Goal: Transaction & Acquisition: Purchase product/service

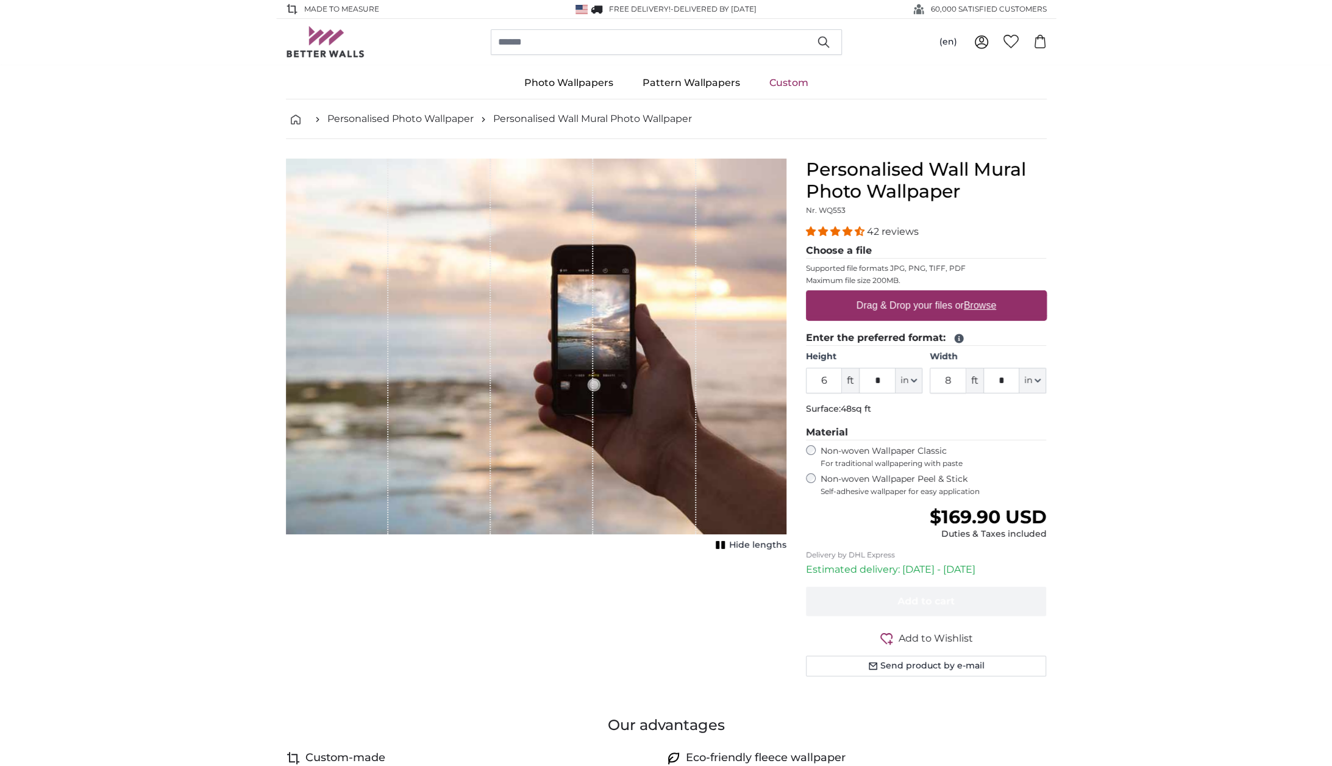
click at [973, 306] on u "Browse" at bounding box center [980, 305] width 32 height 10
click at [973, 294] on input "Drag & Drop your files or Browse" at bounding box center [926, 292] width 241 height 4
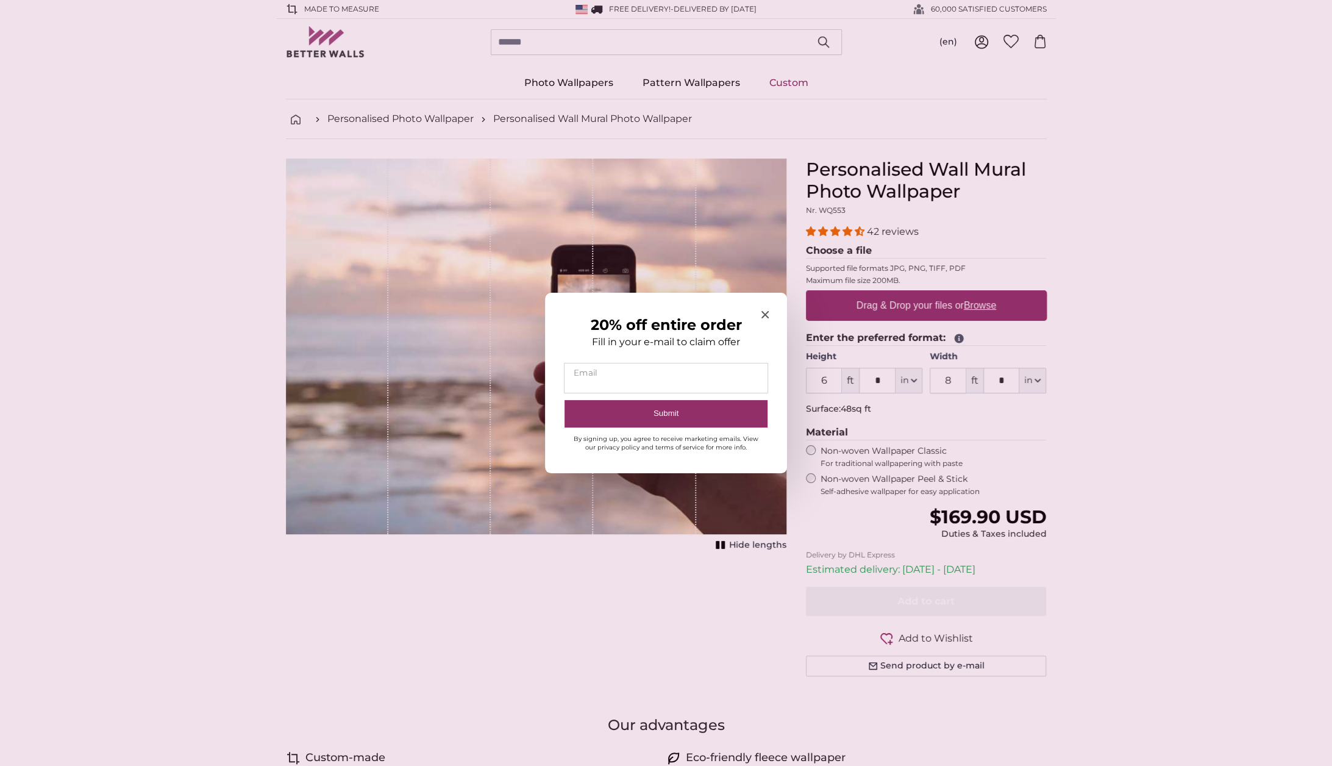
type input "**********"
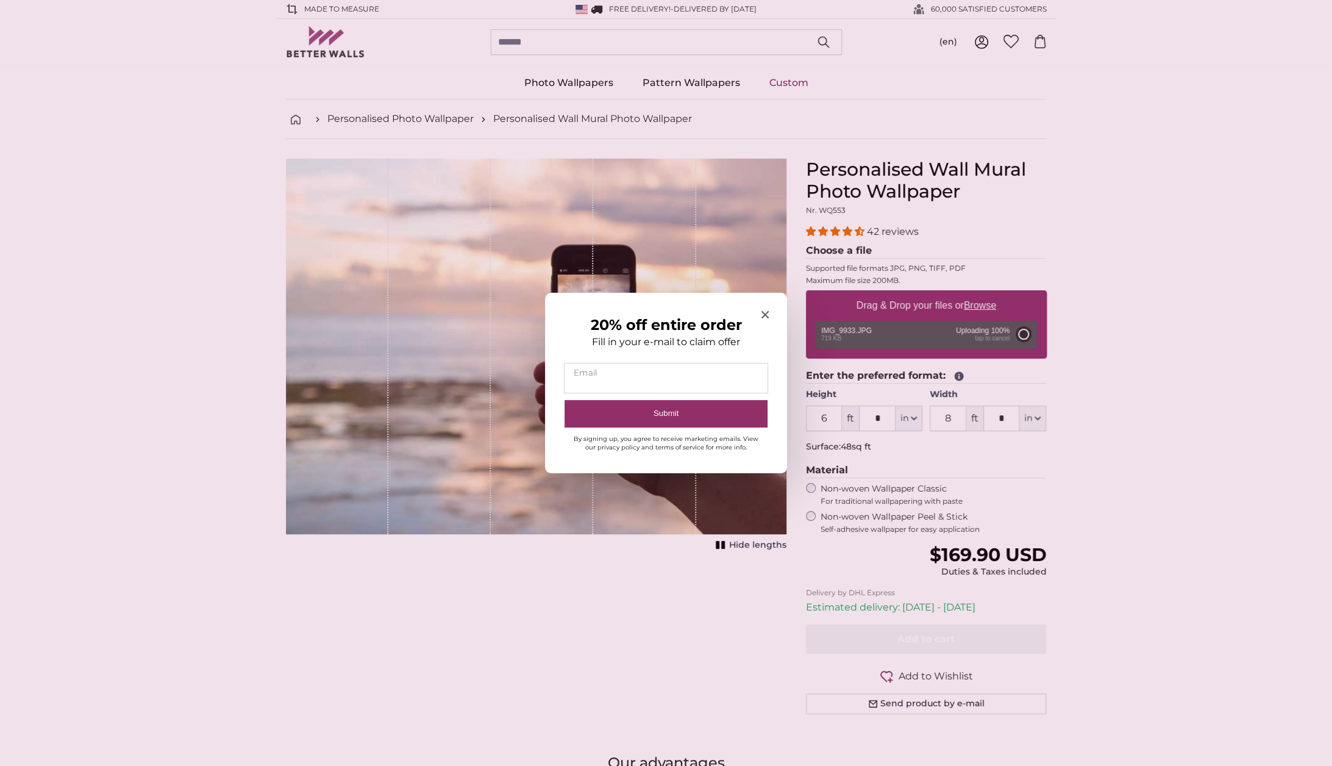
type input "7"
type input "***"
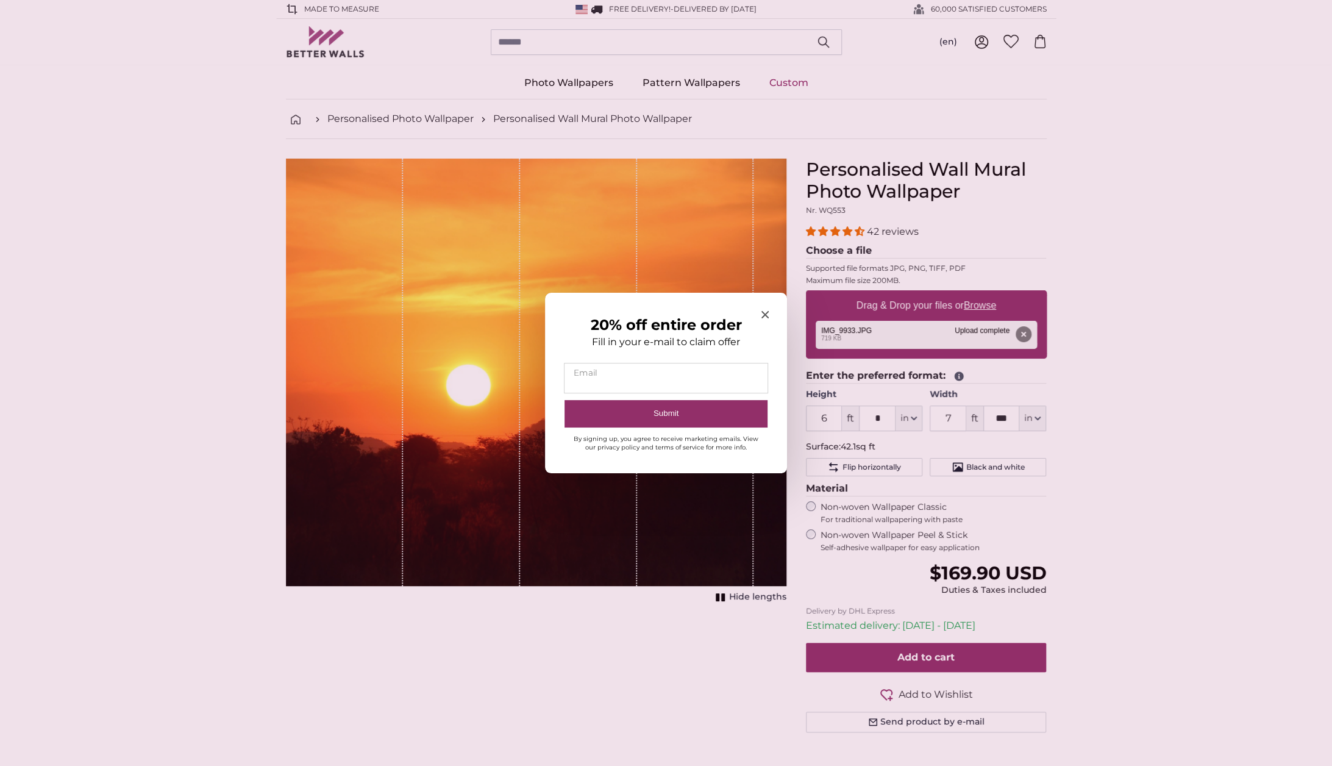
click at [764, 313] on icon "Close modal" at bounding box center [764, 314] width 7 height 7
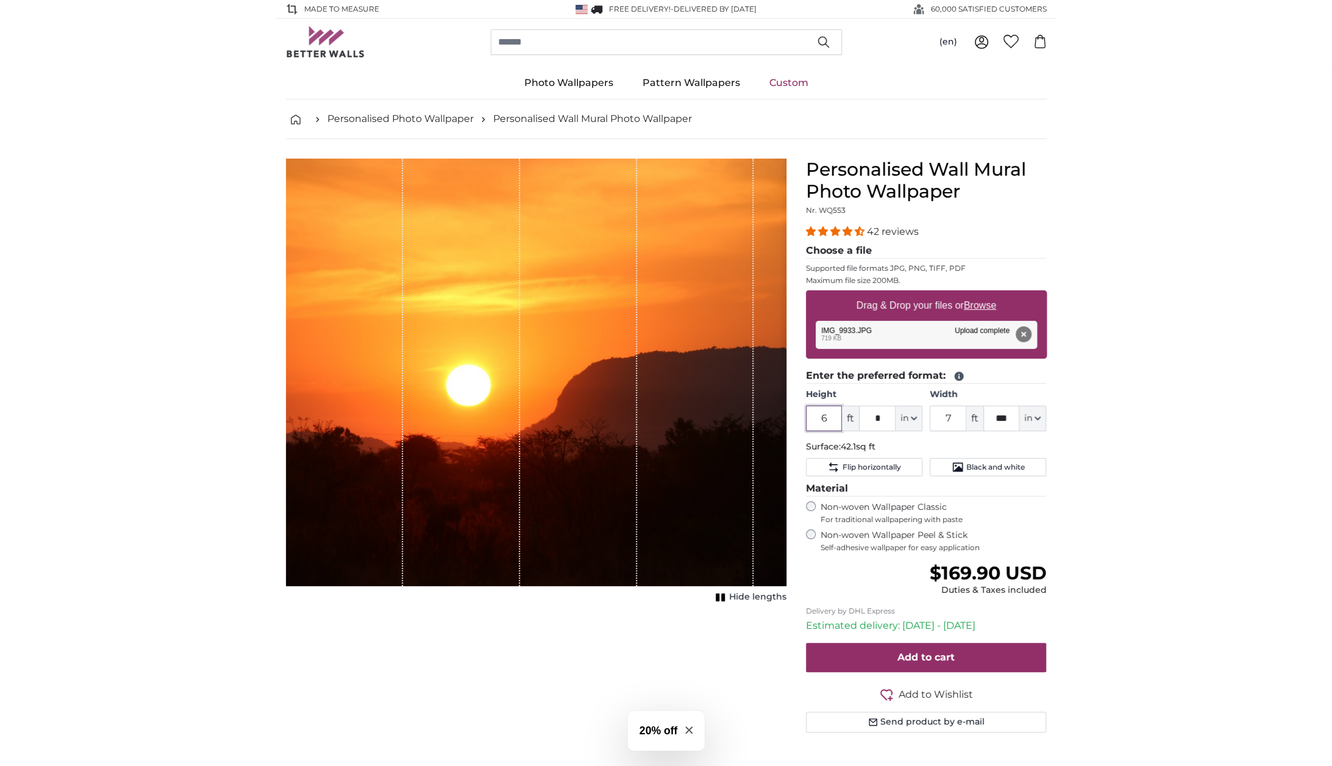
drag, startPoint x: 830, startPoint y: 416, endPoint x: 808, endPoint y: 418, distance: 21.4
click at [808, 418] on input "6" at bounding box center [824, 418] width 37 height 26
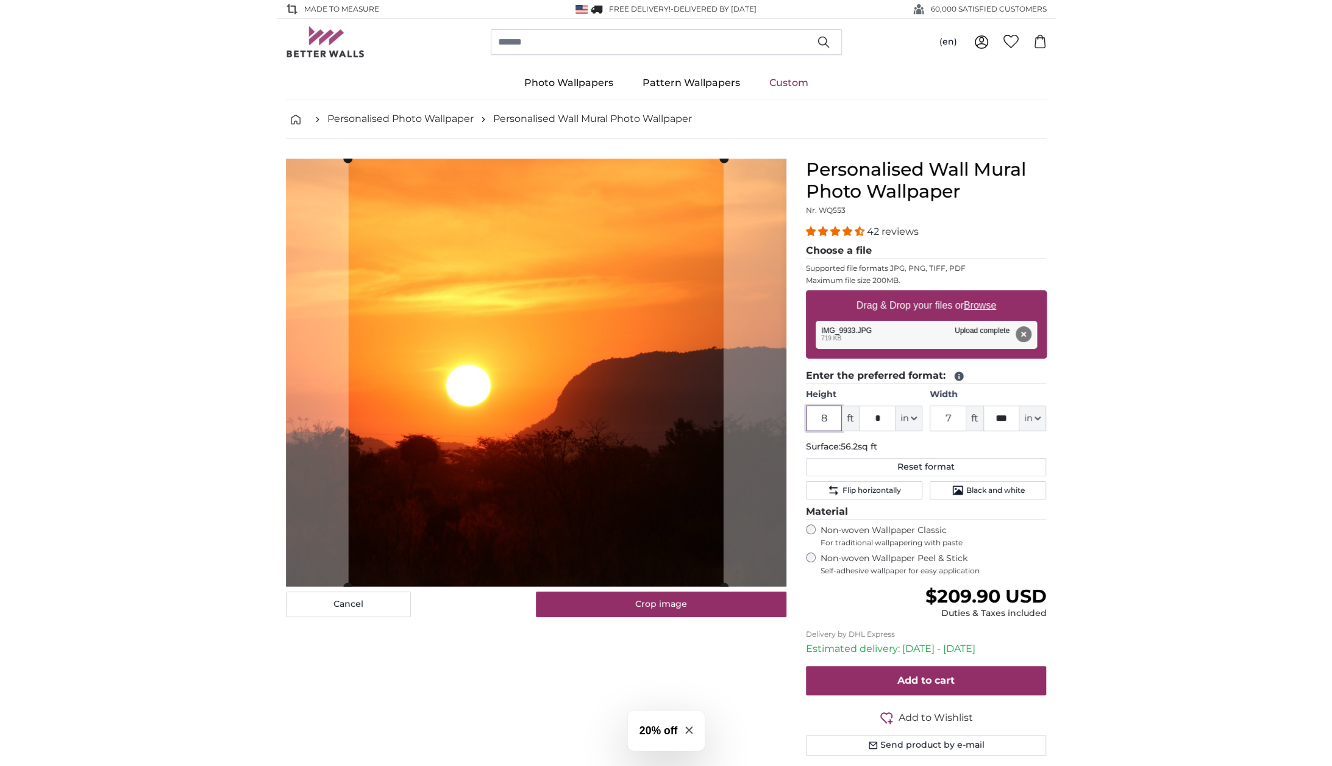
type input "8"
drag, startPoint x: 953, startPoint y: 419, endPoint x: 904, endPoint y: 419, distance: 49.4
click at [904, 419] on div "Height 8 ft * in Centimeter (cm) Inches (inch) Feet (ft. in.) Width 7 ft *** in…" at bounding box center [926, 409] width 241 height 43
type input "9"
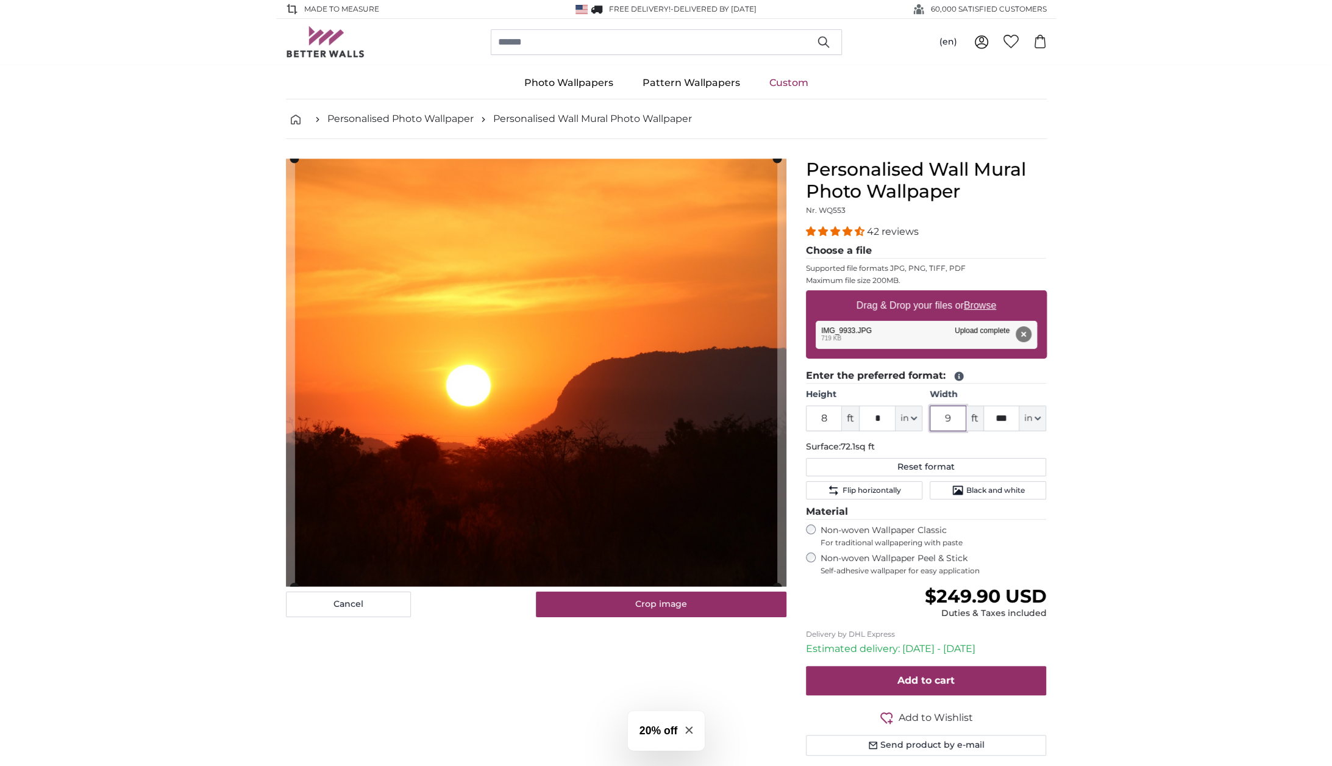
type input "9"
click at [1031, 429] on button "in" at bounding box center [1032, 418] width 27 height 26
click at [1001, 492] on link "Feet (ft. in.)" at bounding box center [1033, 493] width 107 height 22
click at [1035, 418] on icon "button" at bounding box center [1037, 418] width 6 height 6
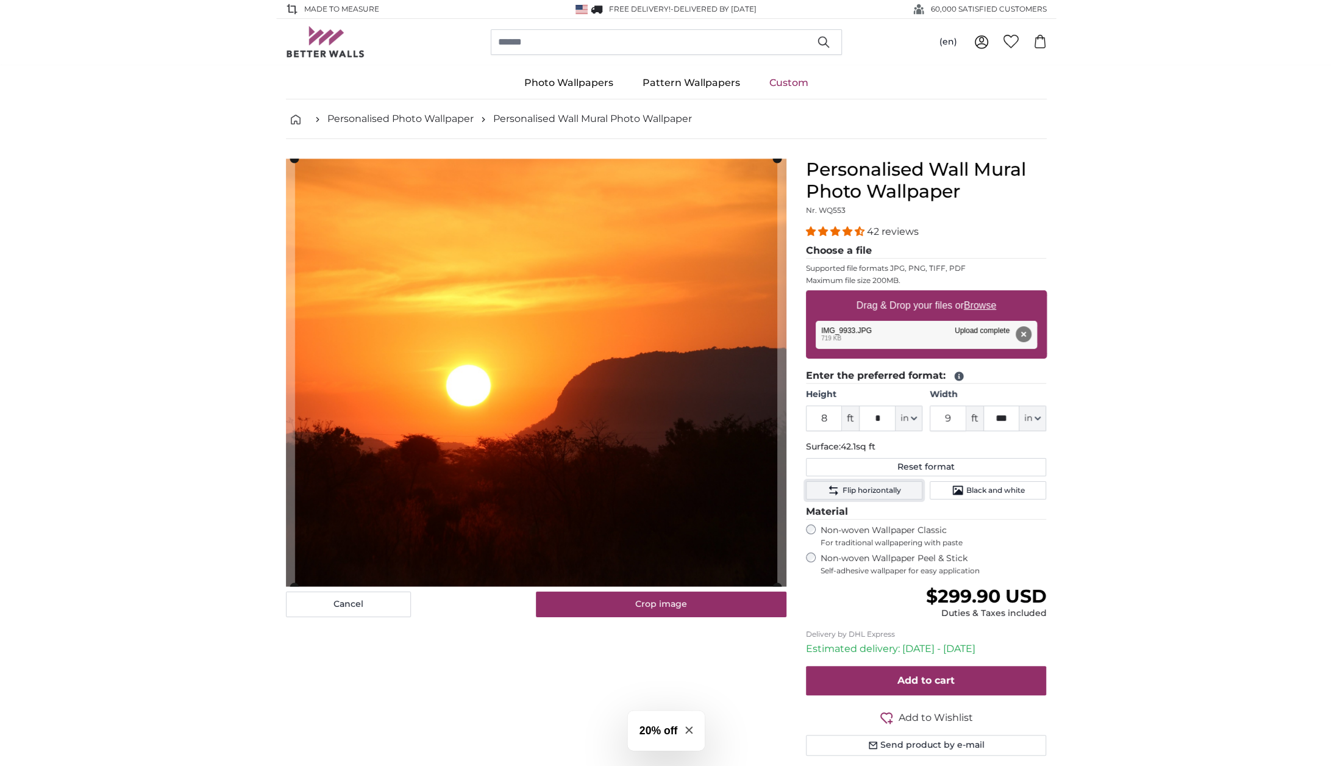
click at [877, 489] on span "Flip horizontally" at bounding box center [871, 490] width 59 height 10
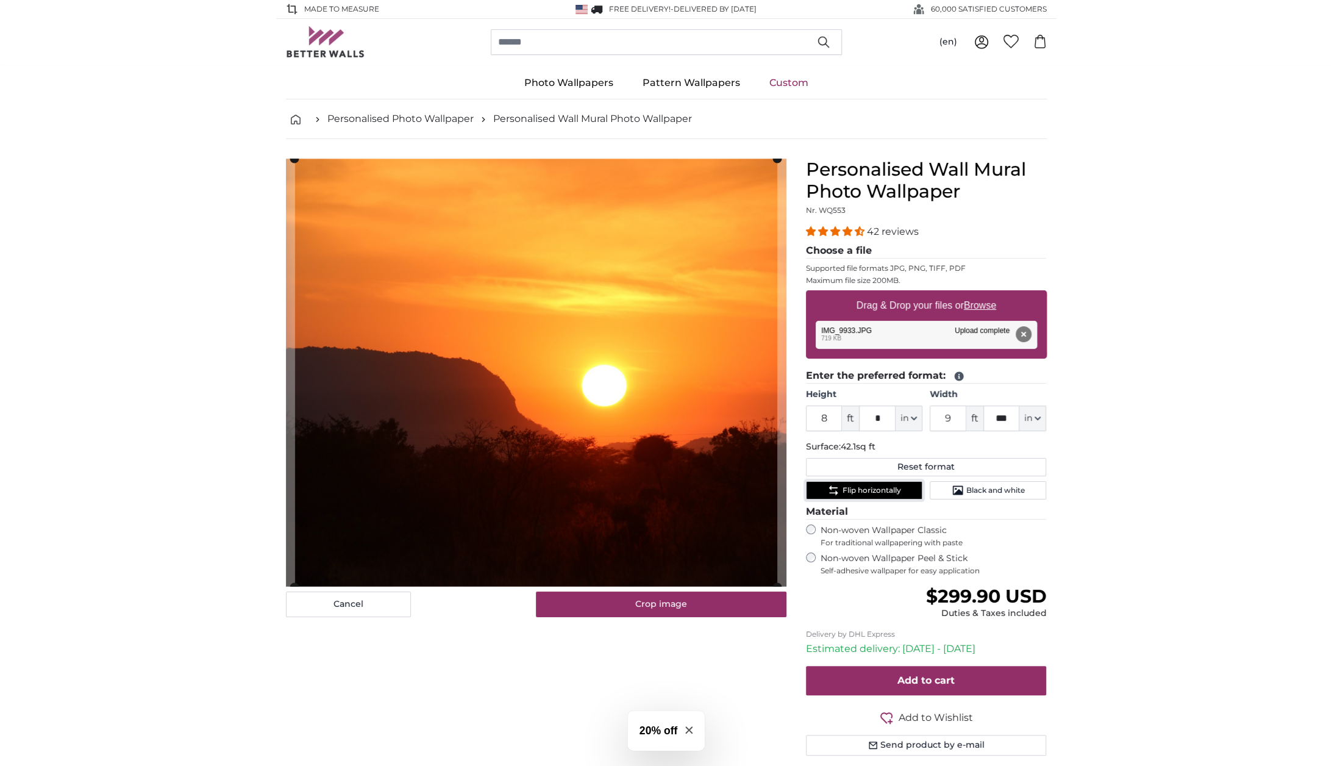
click at [888, 486] on span "Flip horizontally" at bounding box center [871, 490] width 59 height 10
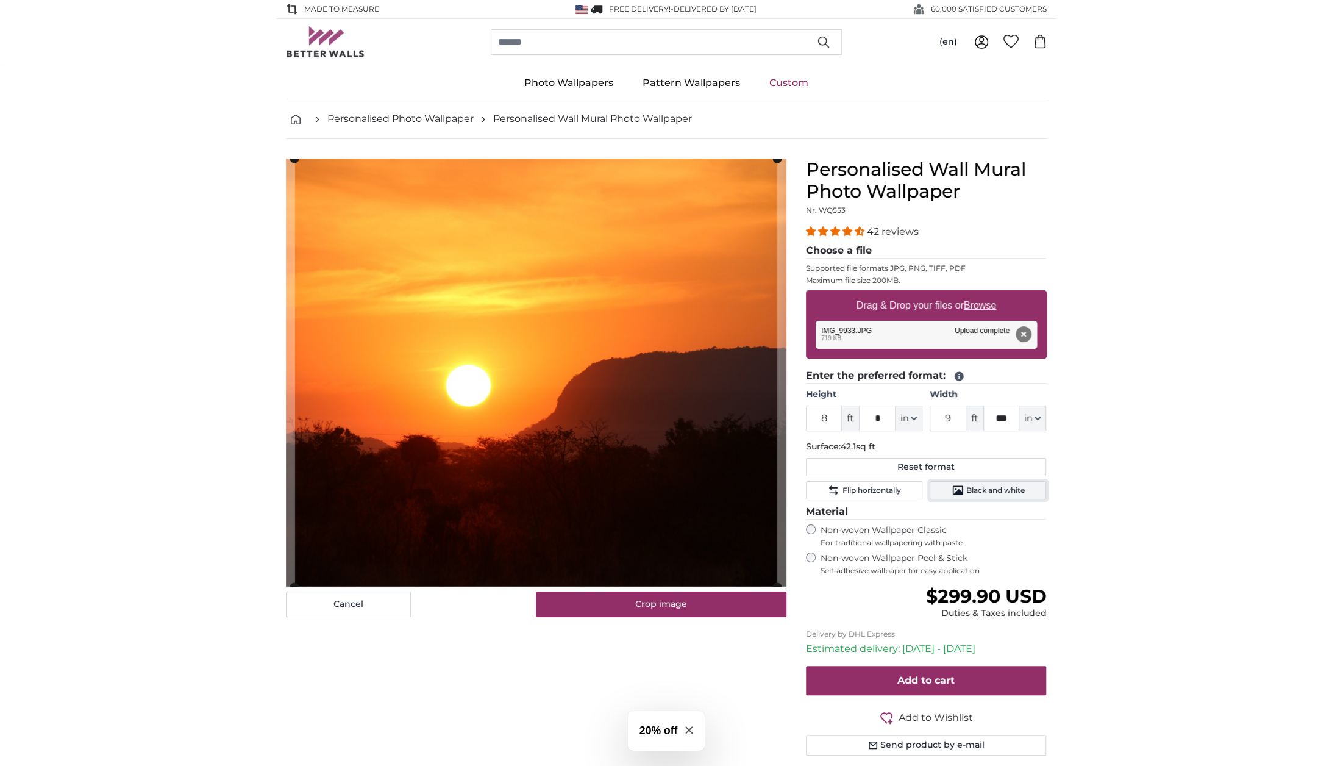
click at [973, 492] on span "Black and white" at bounding box center [995, 490] width 59 height 10
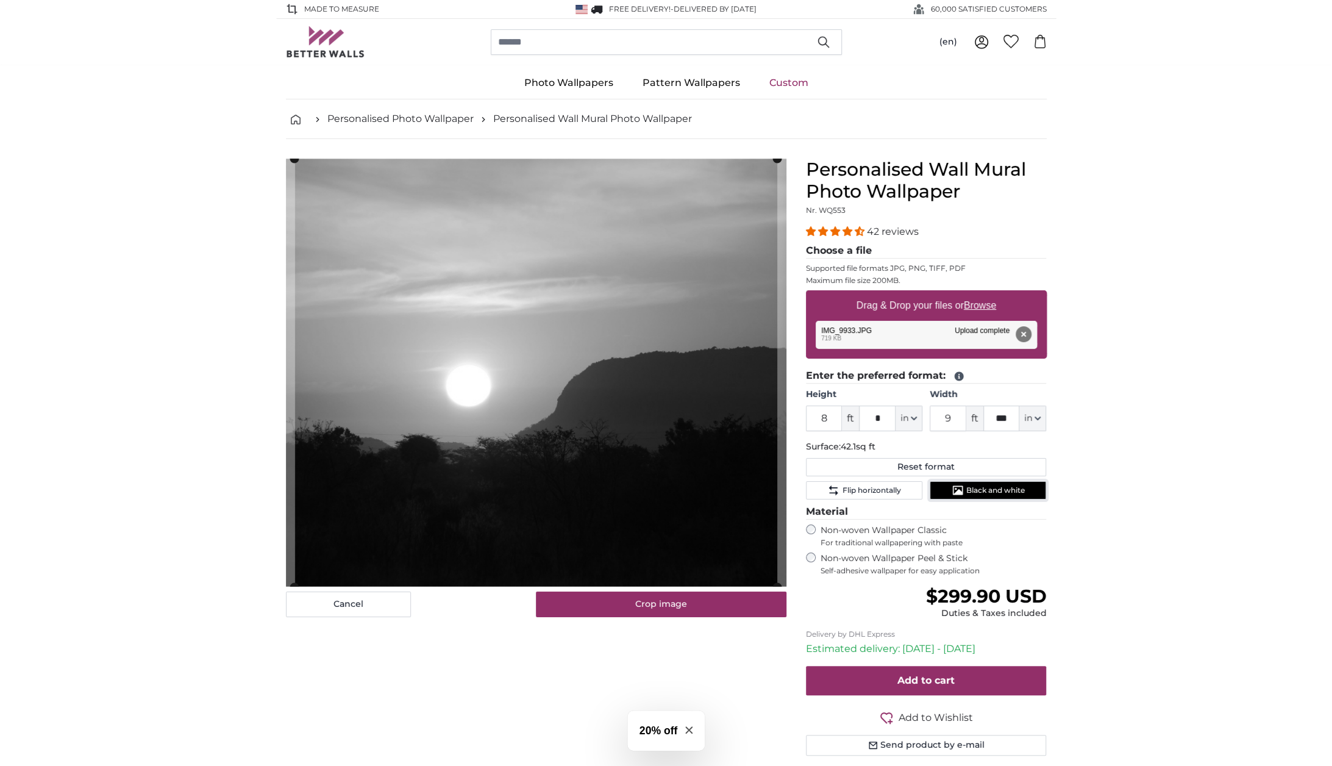
click at [974, 489] on span "Black and white" at bounding box center [995, 490] width 59 height 10
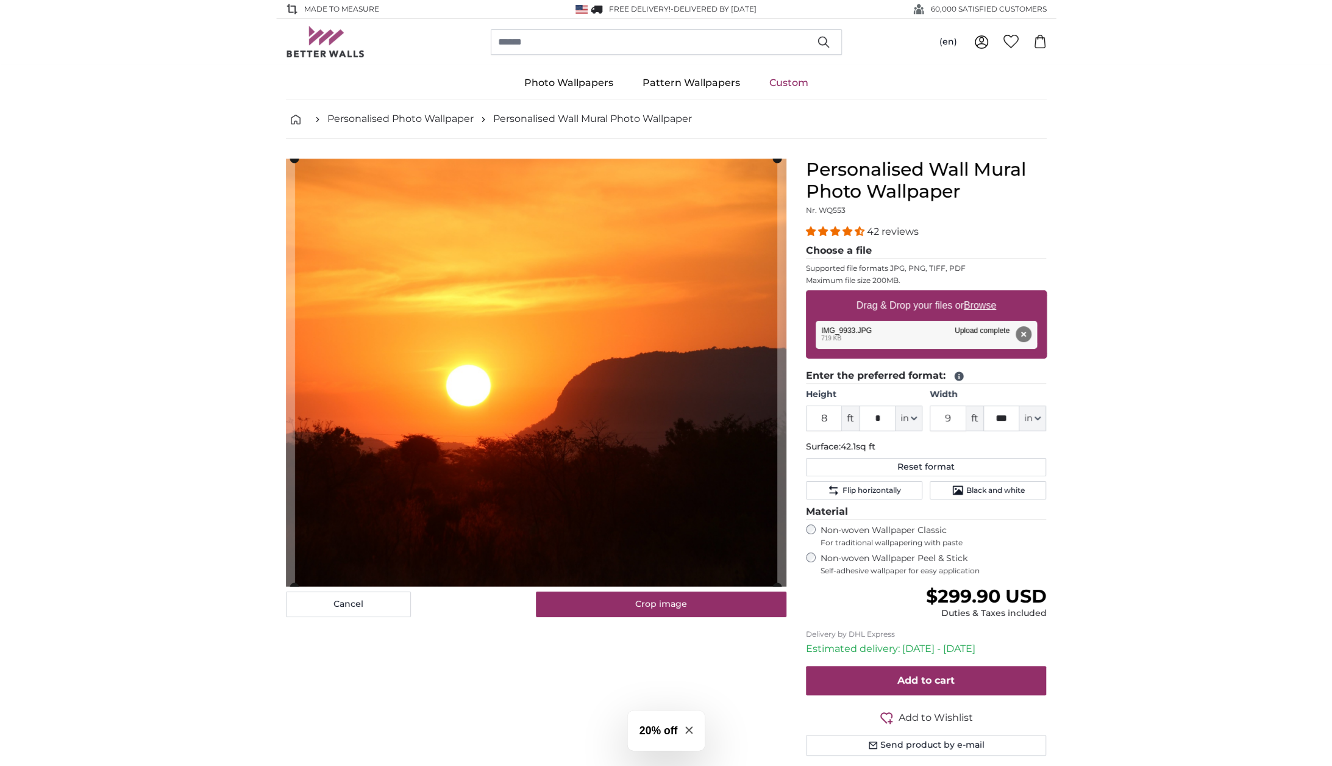
click at [983, 305] on u "Browse" at bounding box center [980, 305] width 32 height 10
click at [983, 294] on input "Drag & Drop your files or Browse" at bounding box center [926, 292] width 241 height 4
type input "**********"
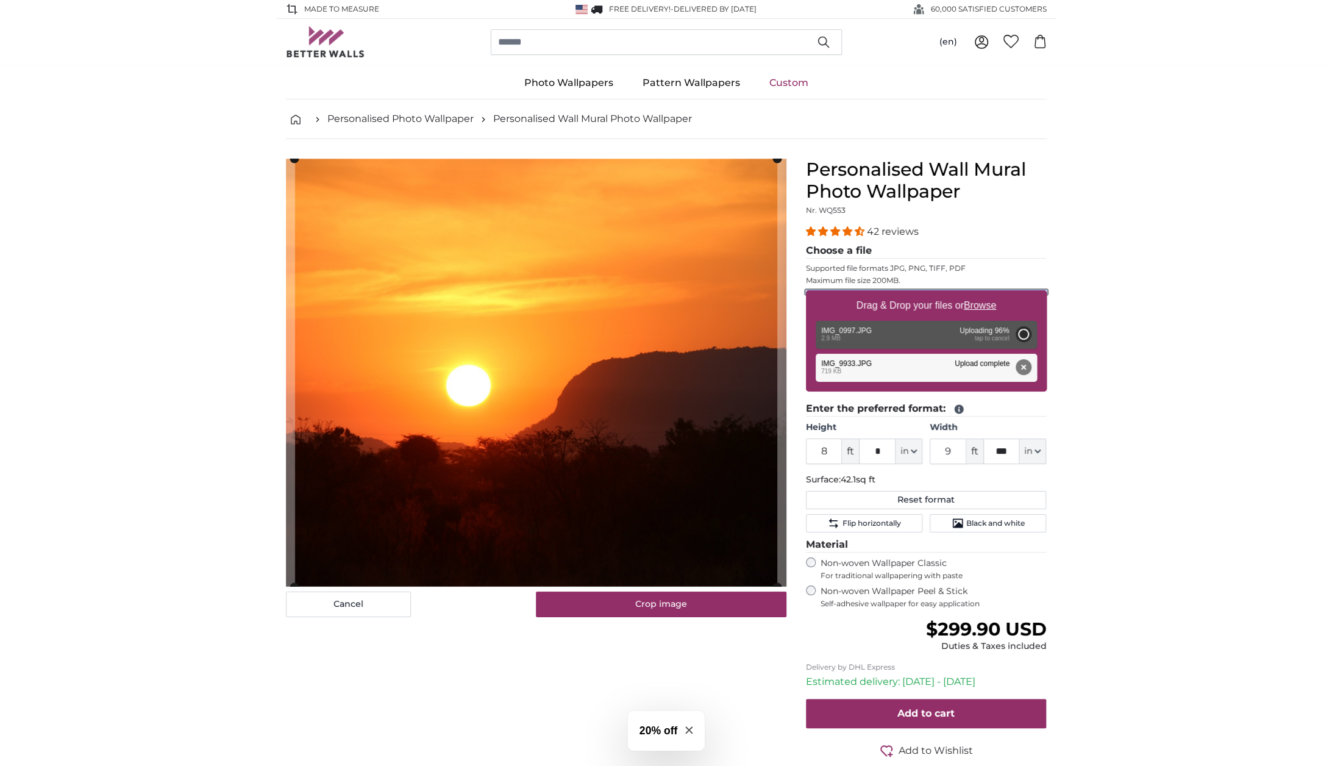
type input "6"
type input "9"
type input "*"
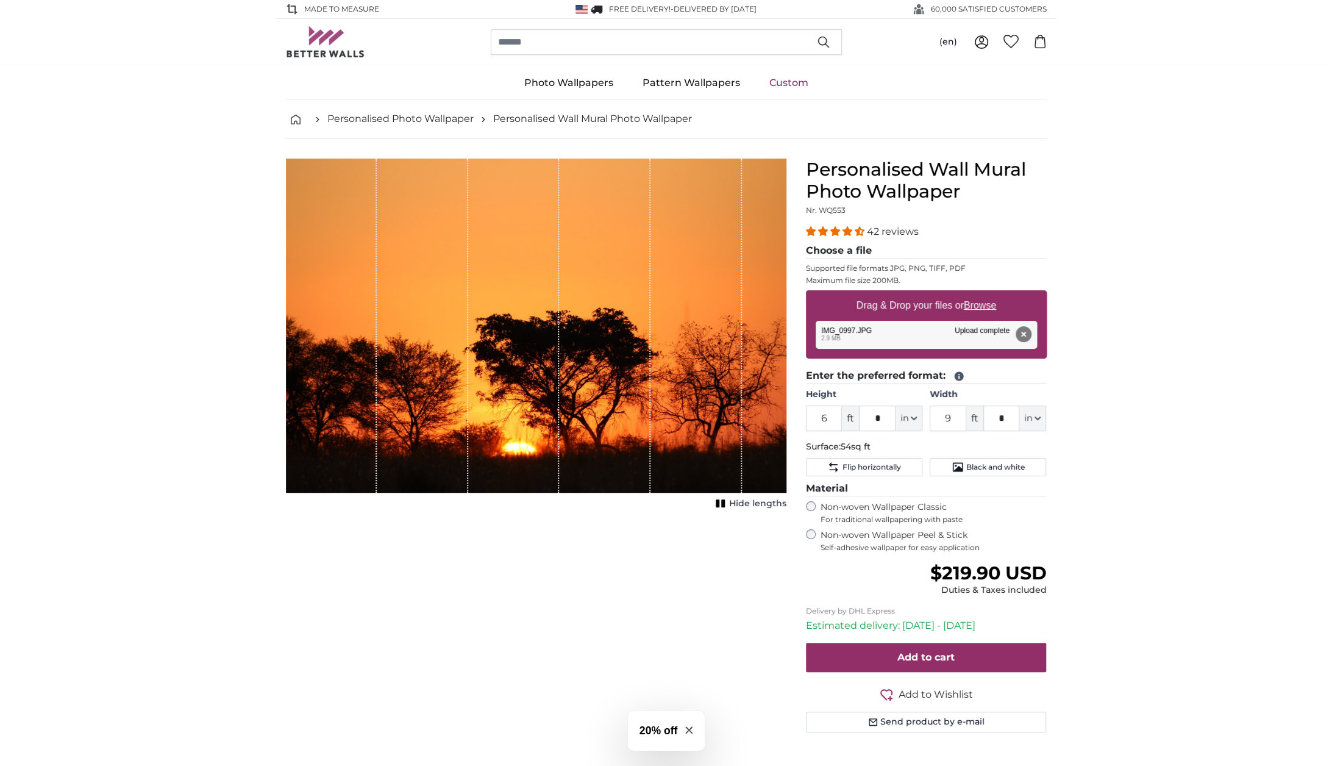
click at [981, 307] on u "Browse" at bounding box center [980, 305] width 32 height 10
click at [981, 294] on input "Drag & Drop your files or Browse" at bounding box center [926, 292] width 241 height 4
type input "**********"
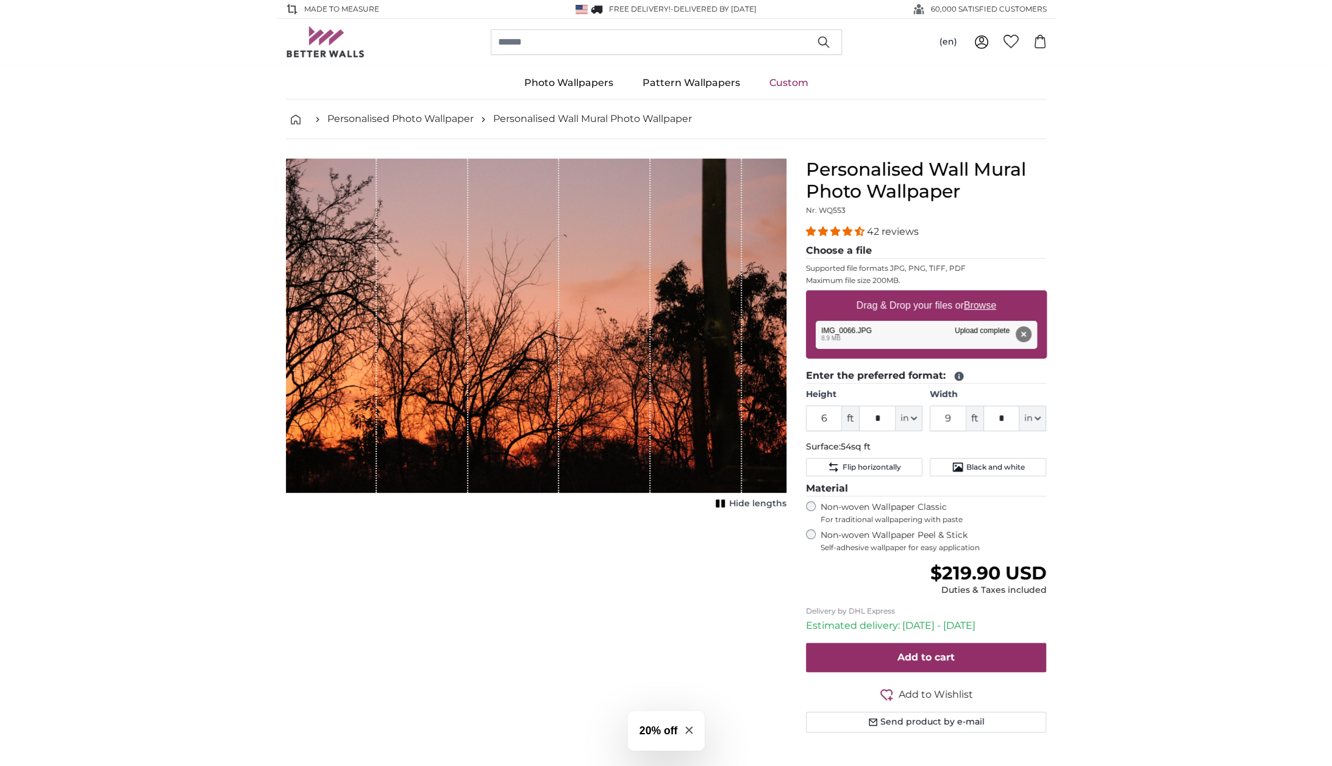
click at [984, 304] on u "Browse" at bounding box center [980, 305] width 32 height 10
click at [984, 294] on input "Drag & Drop your files or Browse" at bounding box center [926, 292] width 241 height 4
type input "**********"
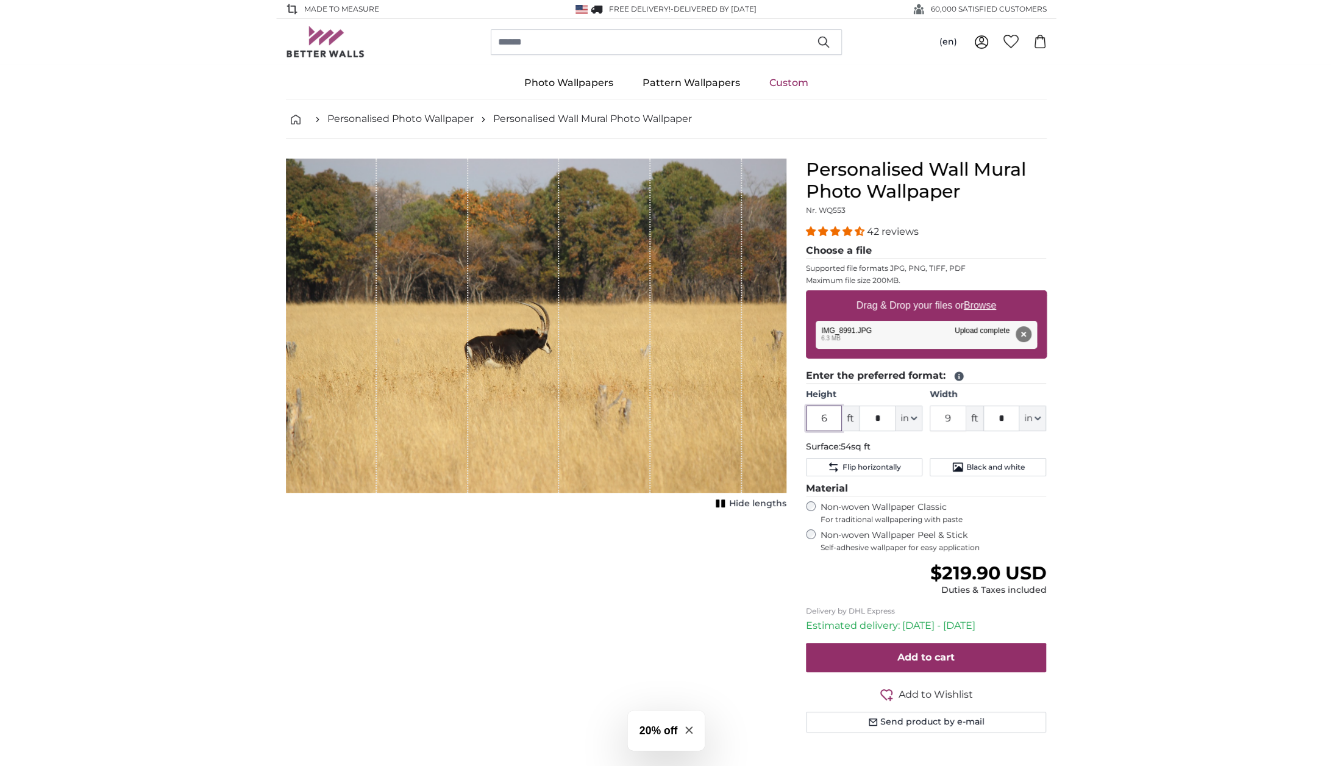
drag, startPoint x: 835, startPoint y: 419, endPoint x: 806, endPoint y: 416, distance: 28.8
click at [806, 416] on input "6" at bounding box center [824, 418] width 37 height 26
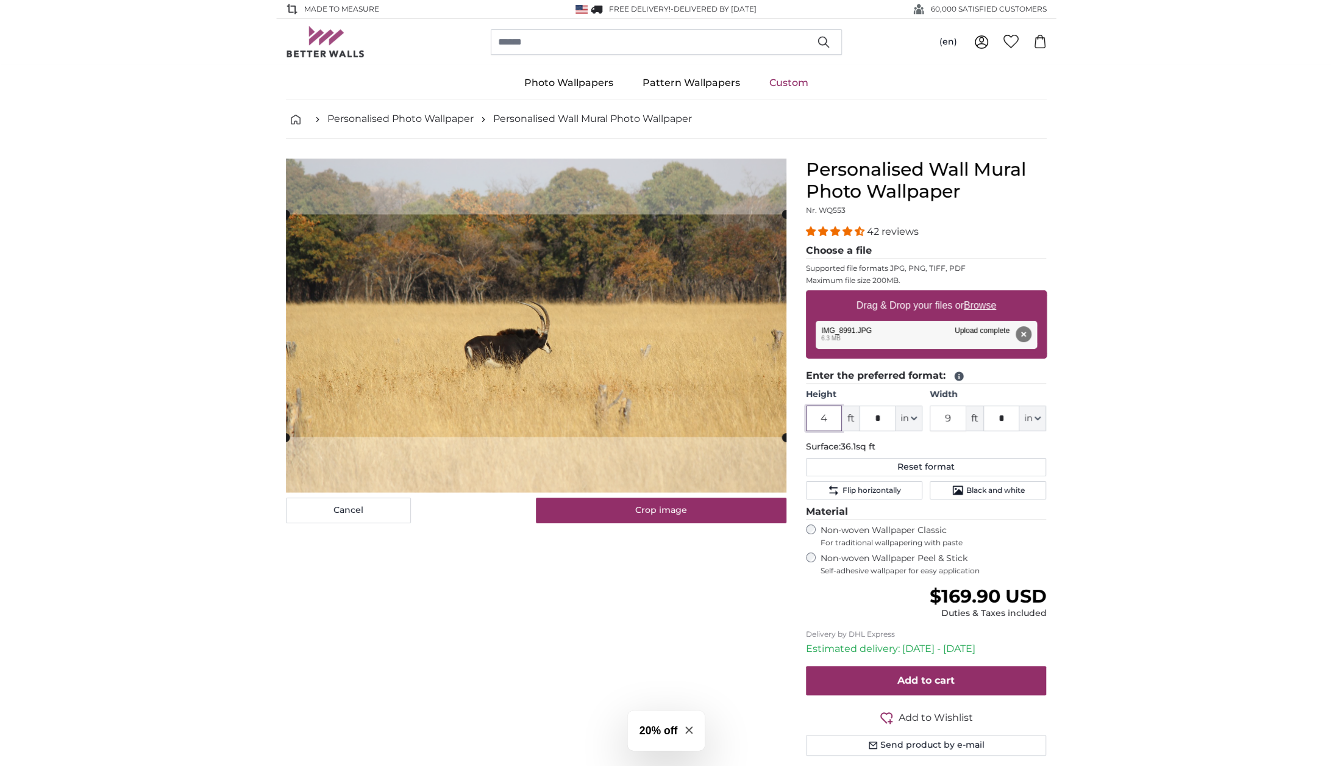
type input "4"
drag, startPoint x: 948, startPoint y: 422, endPoint x: 919, endPoint y: 424, distance: 28.7
click at [919, 424] on div "Height 4 ft * in Centimeter (cm) Inches (inch) Feet (ft. in.) Width 9 ft * in C…" at bounding box center [926, 409] width 241 height 43
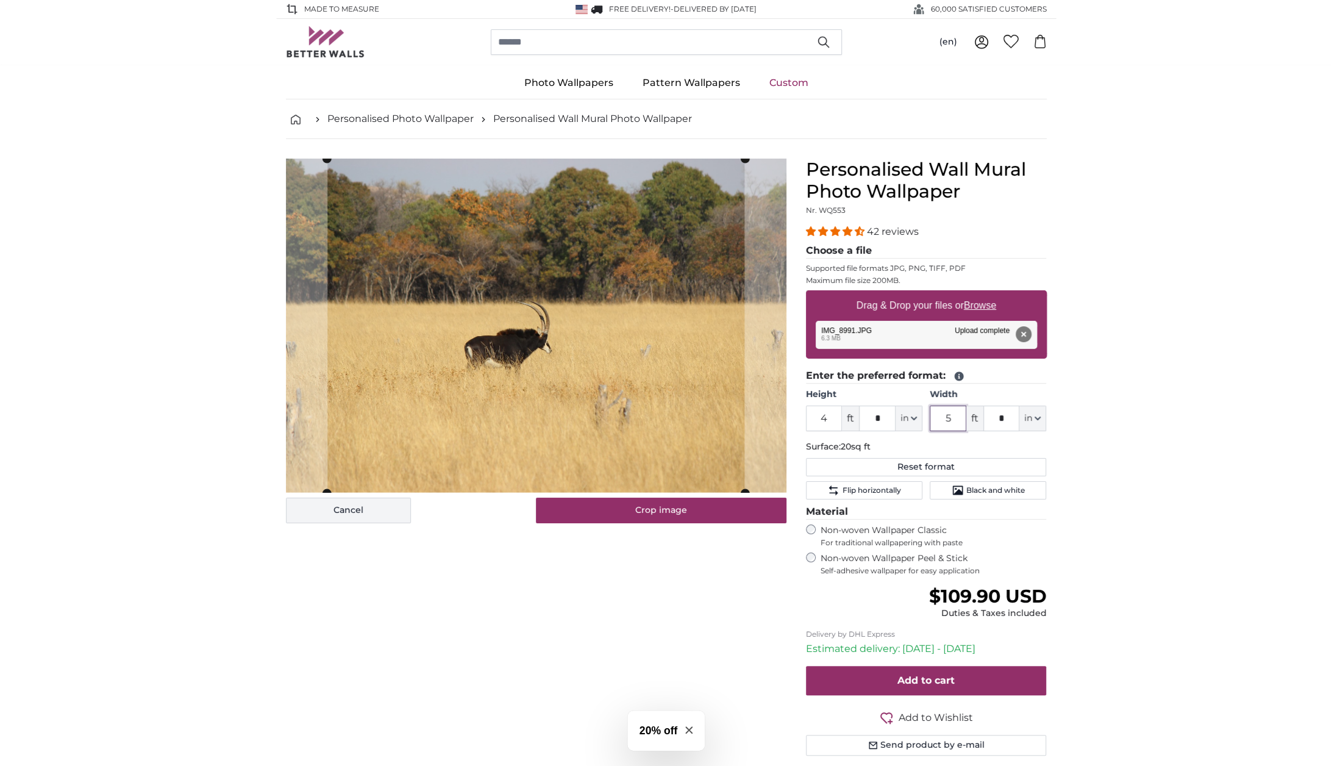
type input "5"
click at [369, 511] on button "Cancel" at bounding box center [348, 510] width 125 height 26
type input "6"
type input "9"
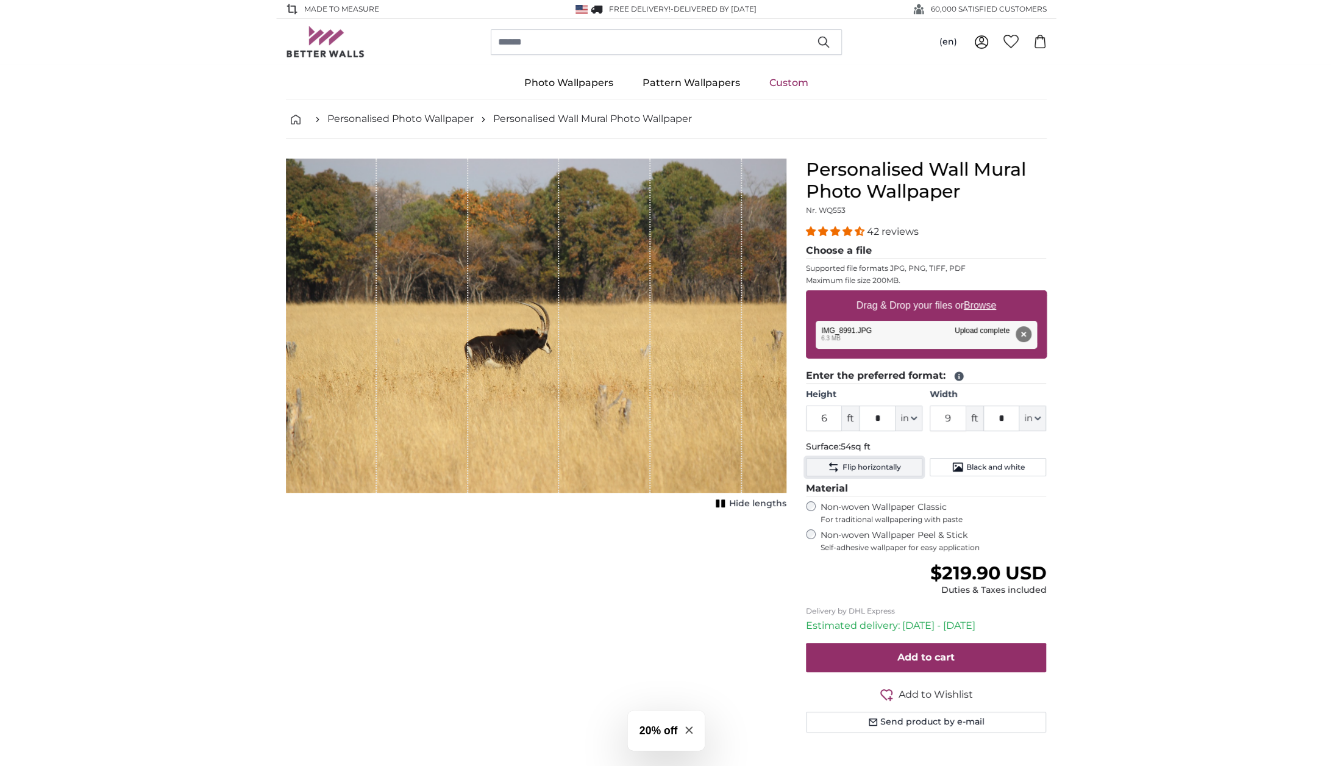
click at [870, 466] on span "Flip horizontally" at bounding box center [871, 467] width 59 height 10
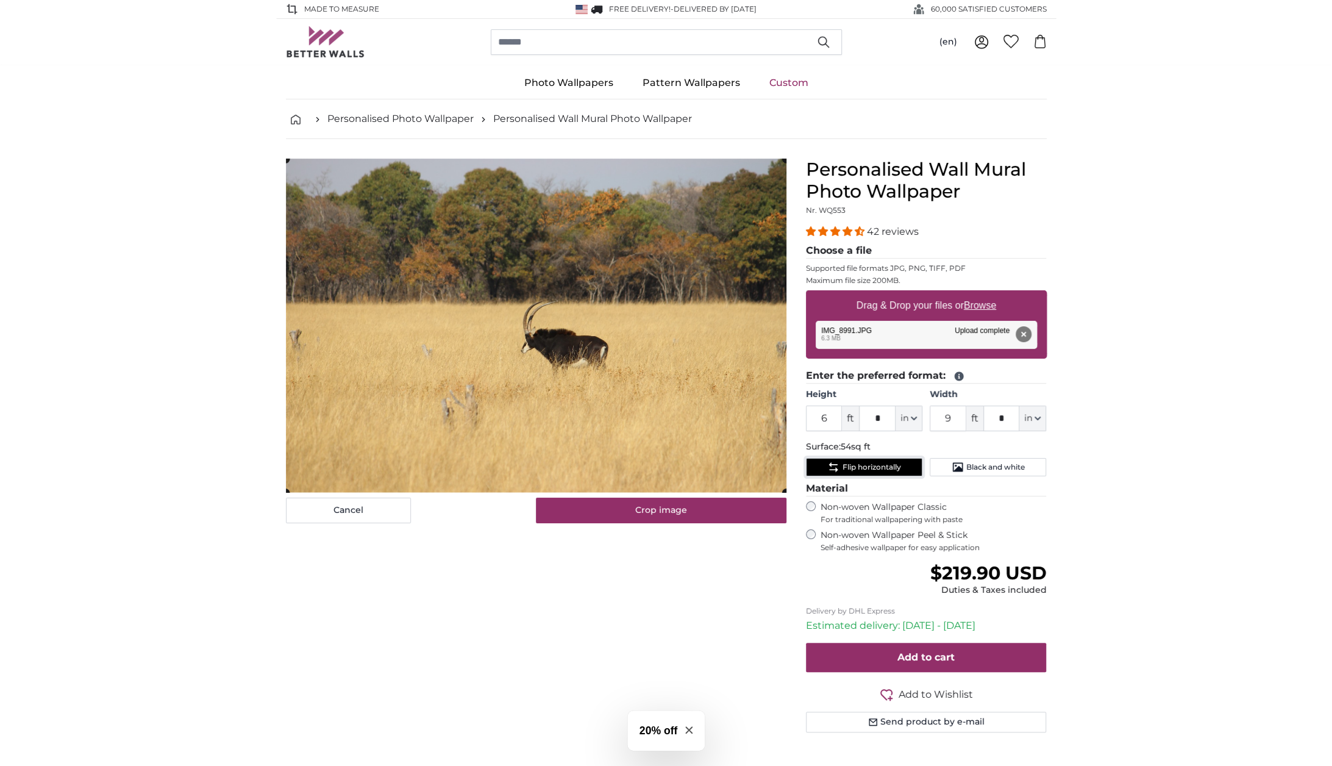
click at [870, 466] on span "Flip horizontally" at bounding box center [871, 467] width 59 height 10
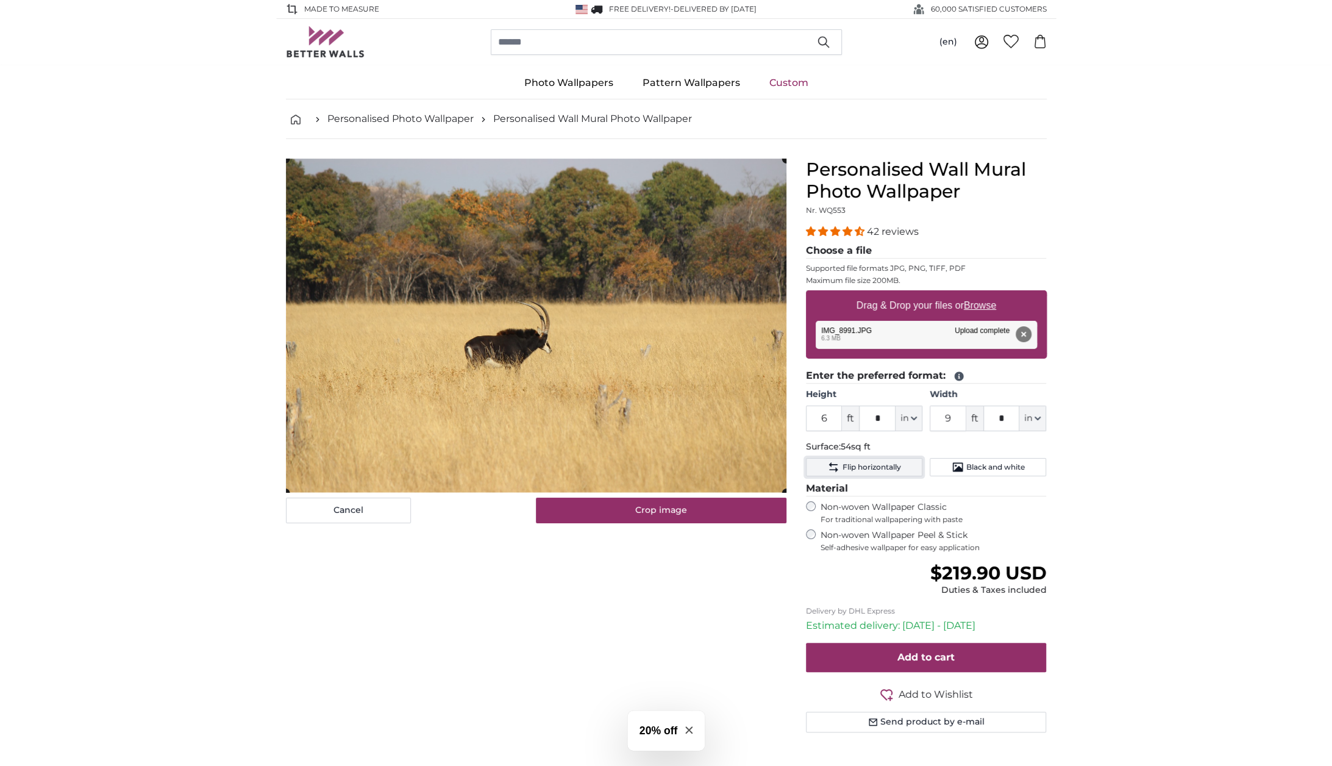
click at [870, 466] on span "Flip horizontally" at bounding box center [871, 467] width 59 height 10
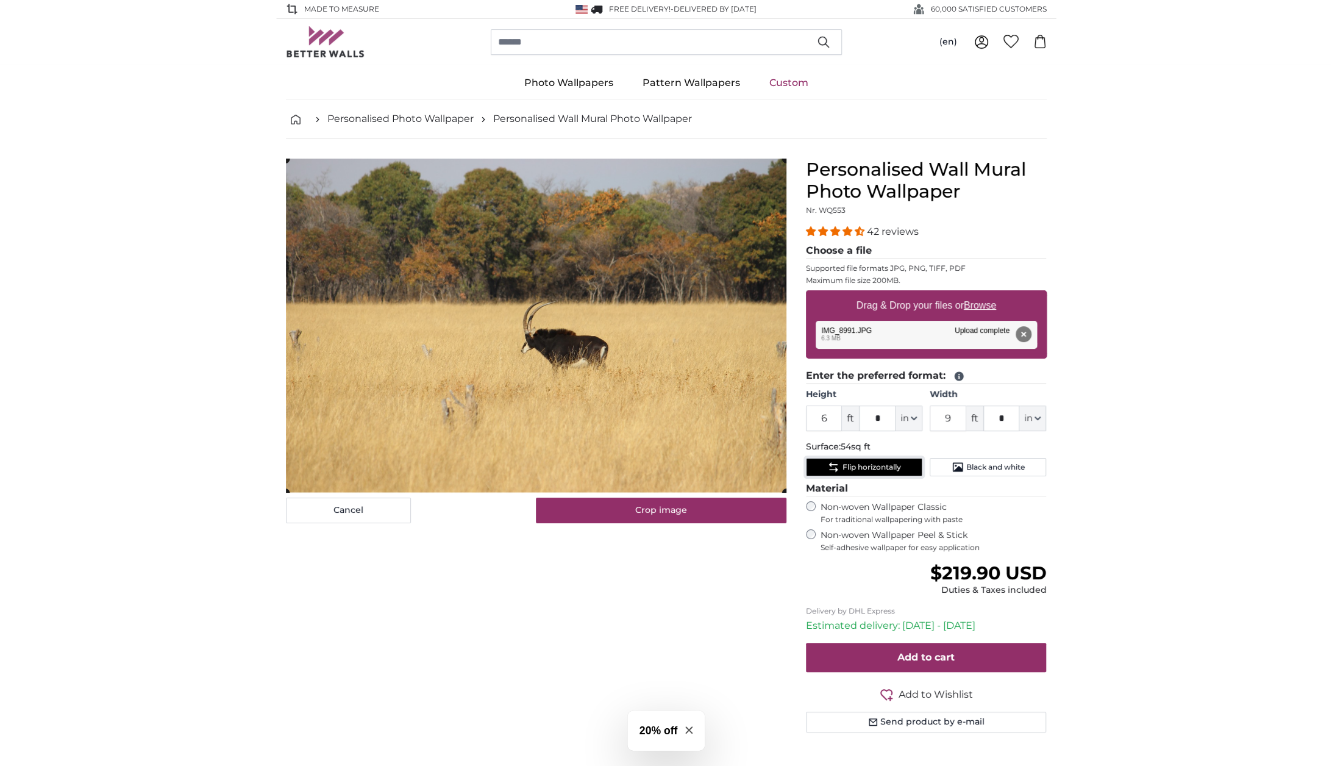
click at [870, 466] on span "Flip horizontally" at bounding box center [871, 467] width 59 height 10
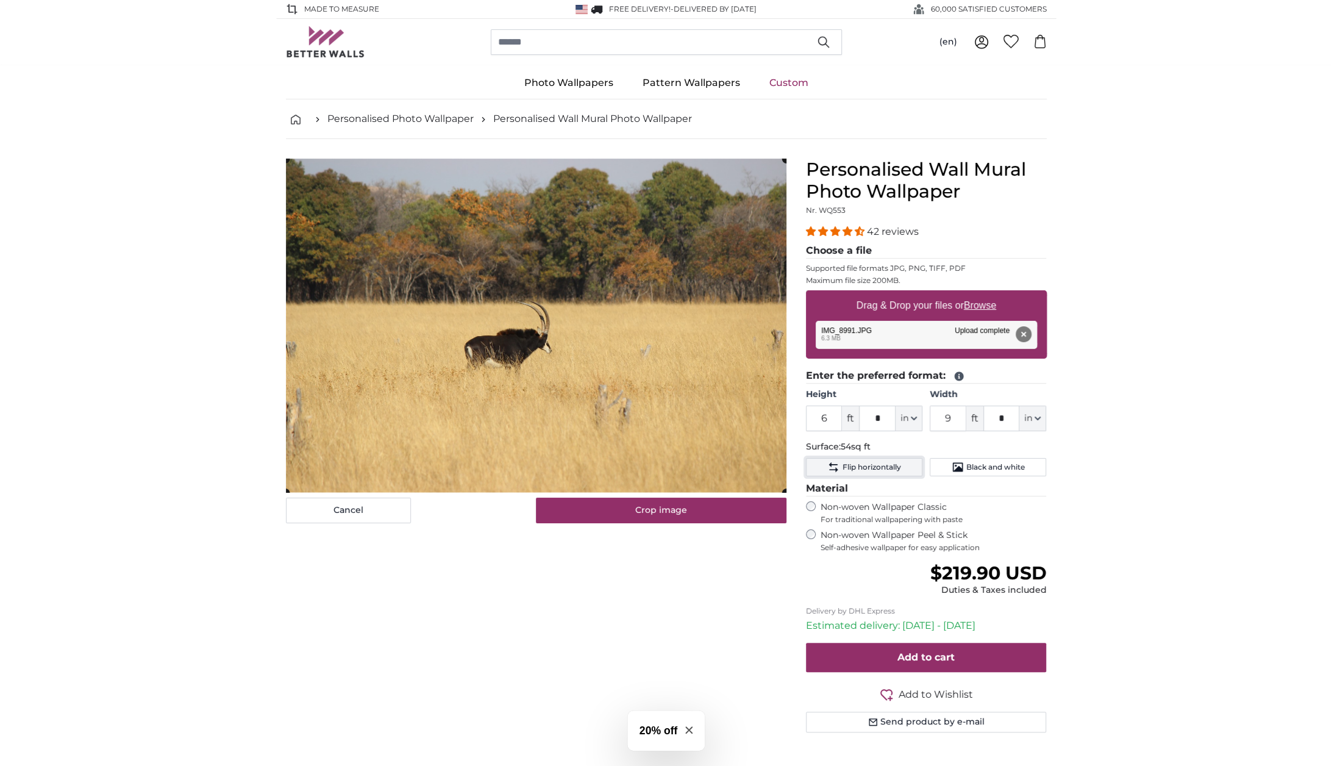
click at [870, 466] on span "Flip horizontally" at bounding box center [871, 467] width 59 height 10
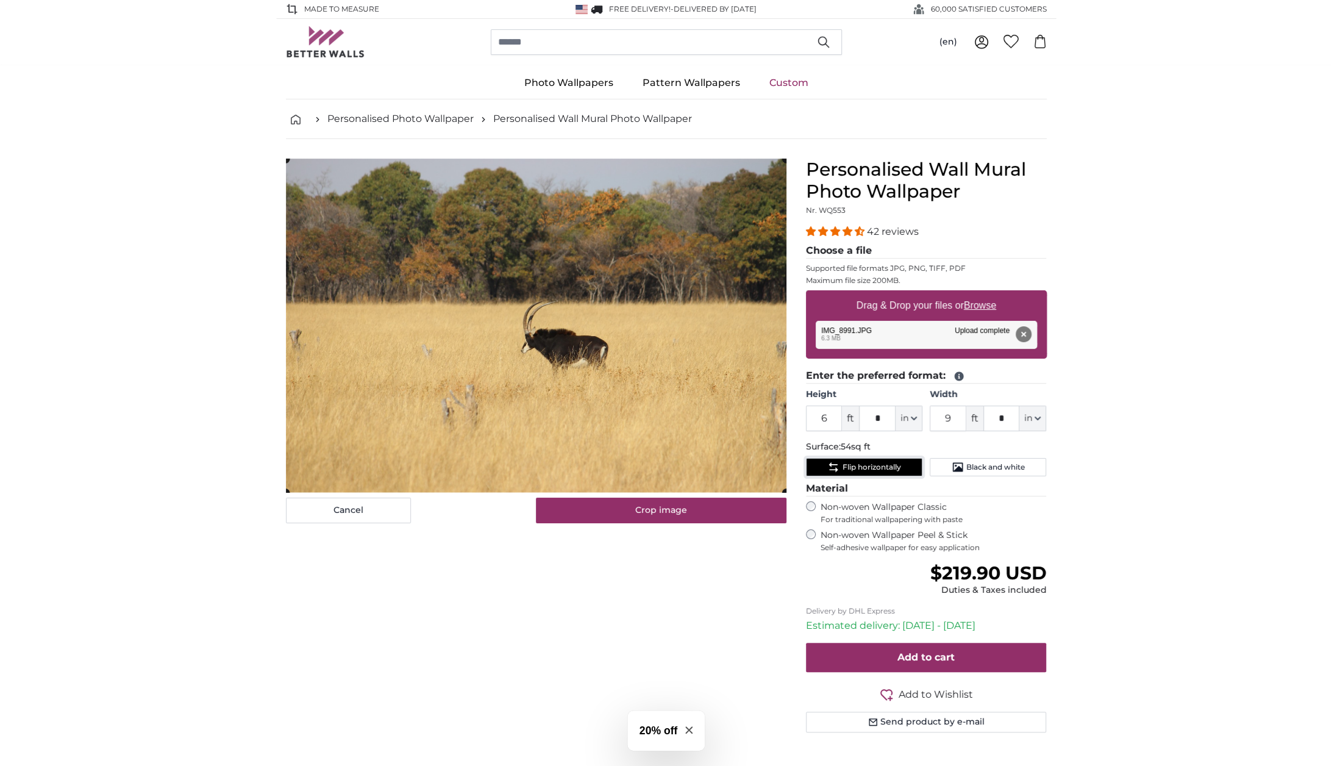
click at [870, 466] on span "Flip horizontally" at bounding box center [871, 467] width 59 height 10
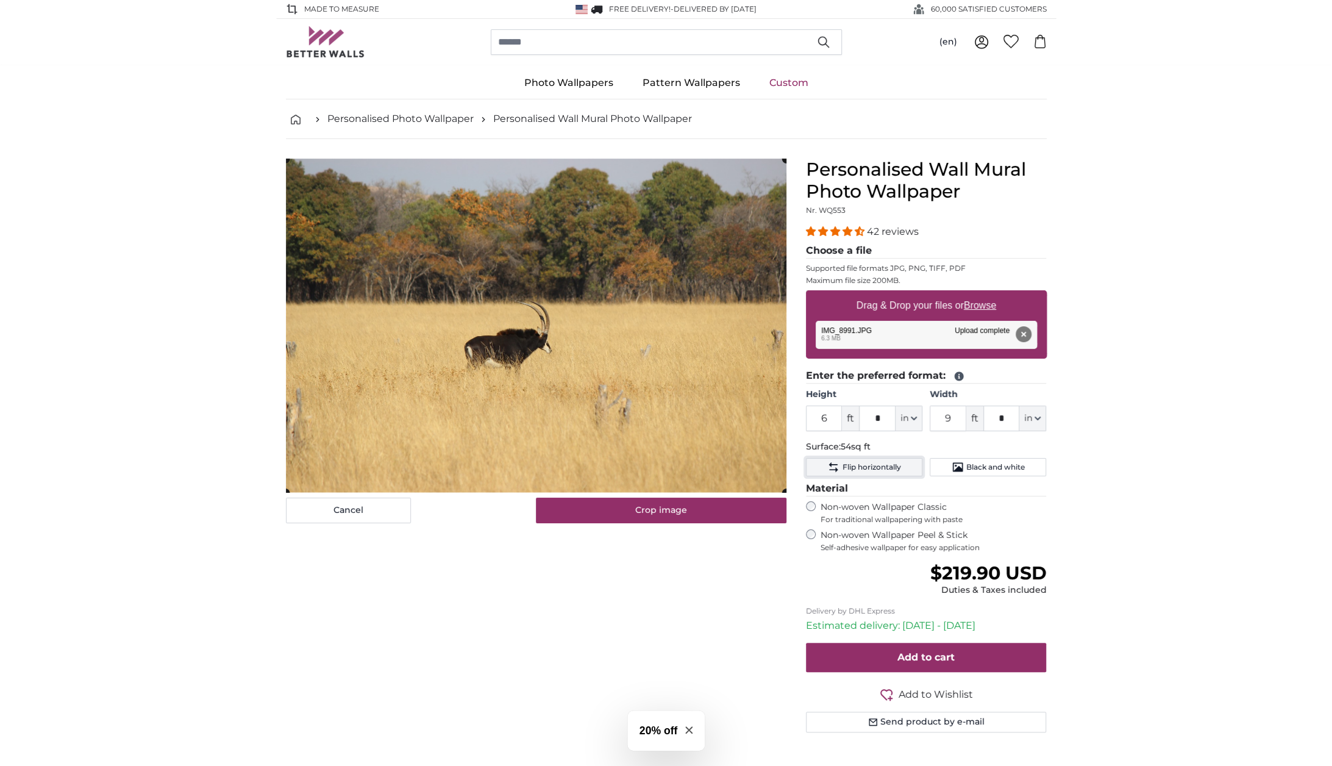
click at [870, 466] on span "Flip horizontally" at bounding box center [871, 467] width 59 height 10
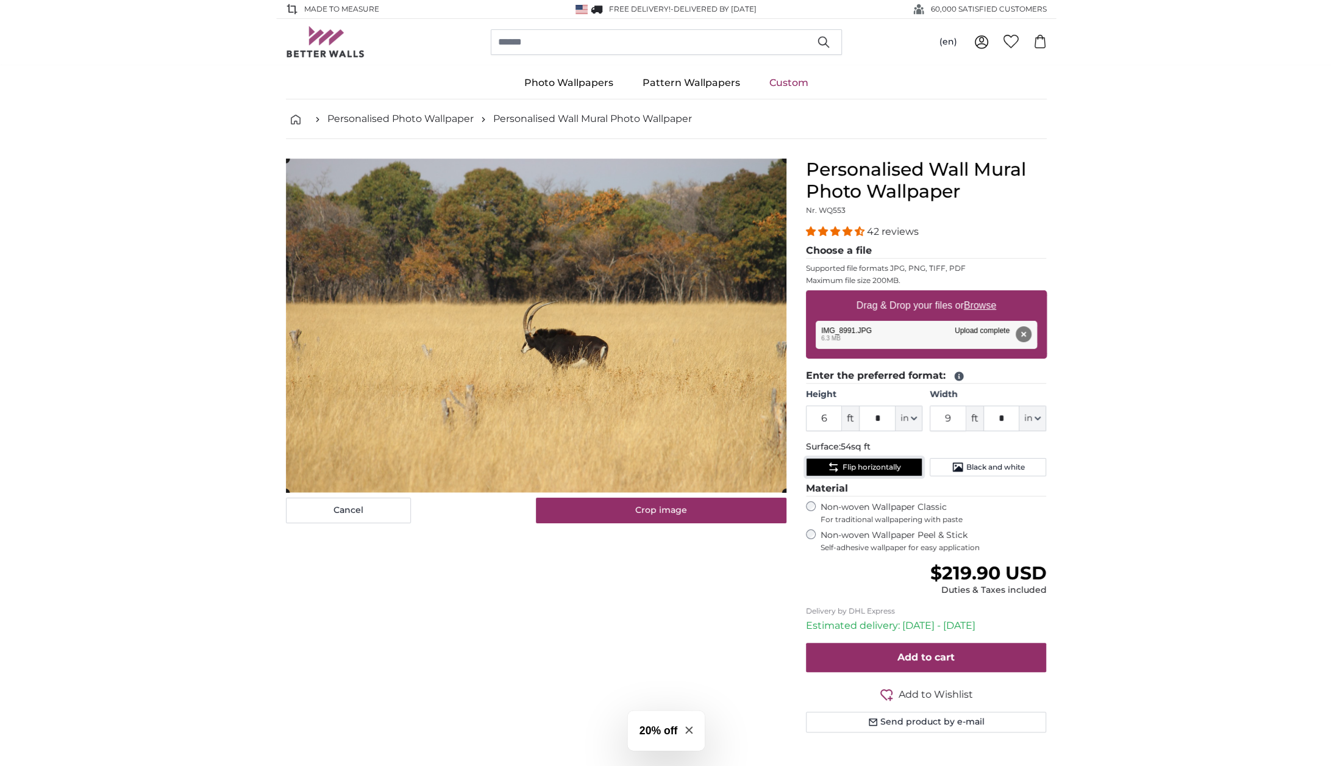
click at [870, 466] on span "Flip horizontally" at bounding box center [871, 467] width 59 height 10
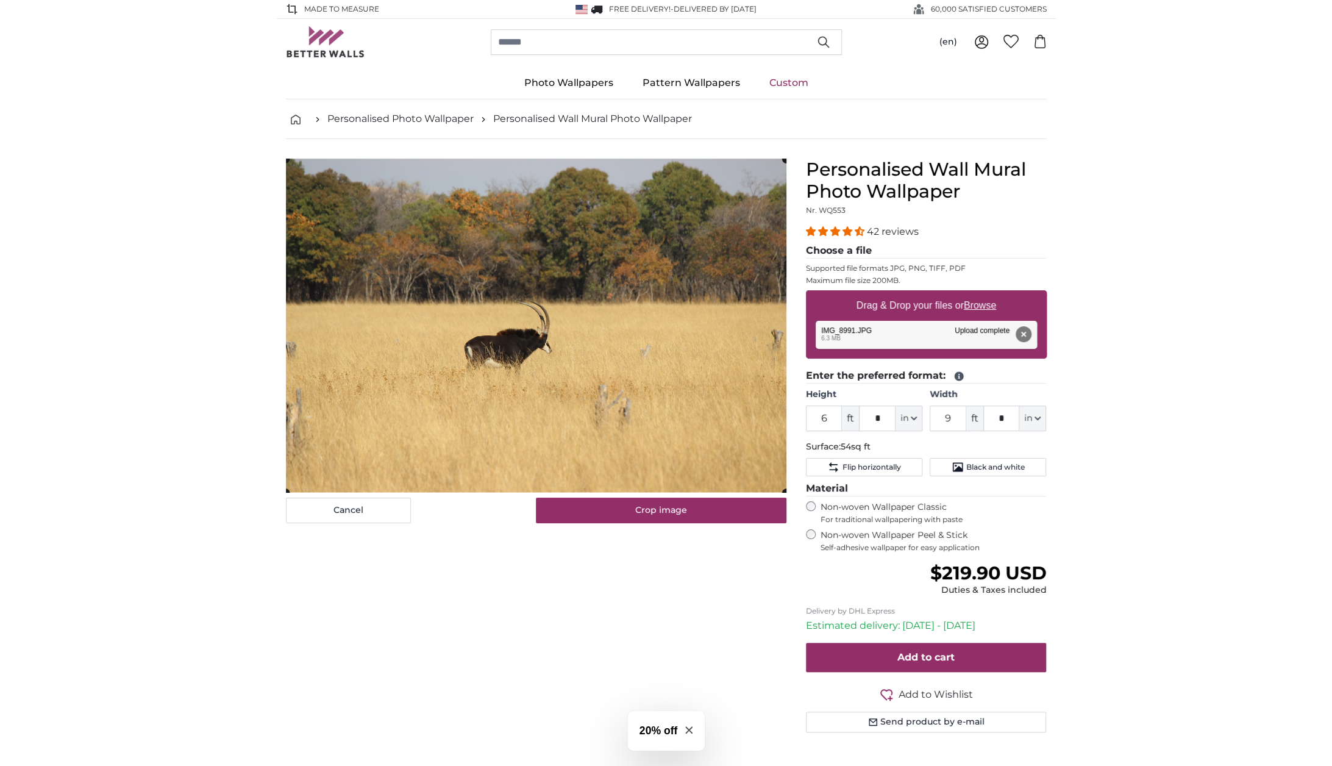
click at [980, 308] on u "Browse" at bounding box center [980, 305] width 32 height 10
click at [980, 294] on input "Drag & Drop your files or Browse" at bounding box center [926, 292] width 241 height 4
click at [291, 121] on icon "breadcrumbs" at bounding box center [296, 120] width 10 height 10
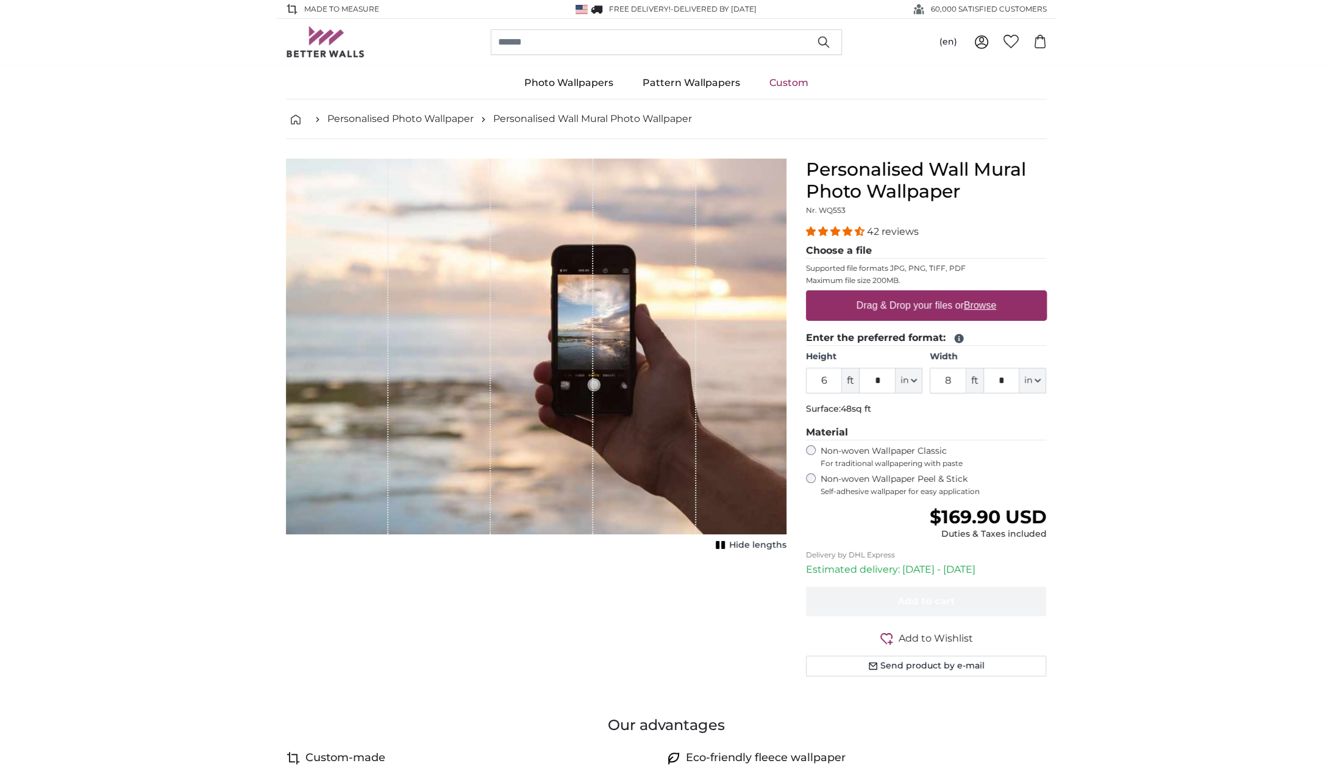
click at [972, 304] on u "Browse" at bounding box center [980, 305] width 32 height 10
click at [972, 294] on input "Drag & Drop your files or Browse" at bounding box center [926, 292] width 241 height 4
type input "**********"
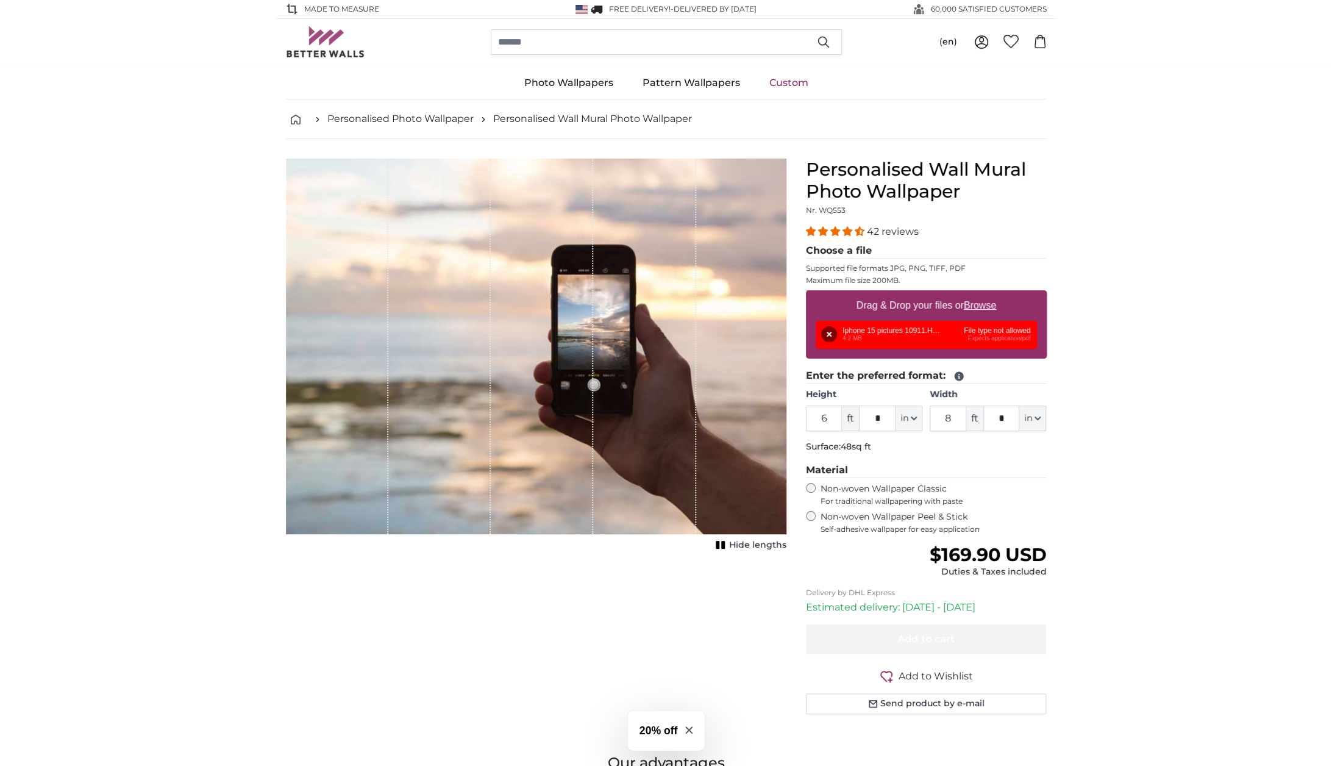
click at [983, 307] on u "Browse" at bounding box center [980, 305] width 32 height 10
click at [983, 294] on input "Drag & Drop your files or Browse" at bounding box center [926, 292] width 241 height 4
type input "**********"
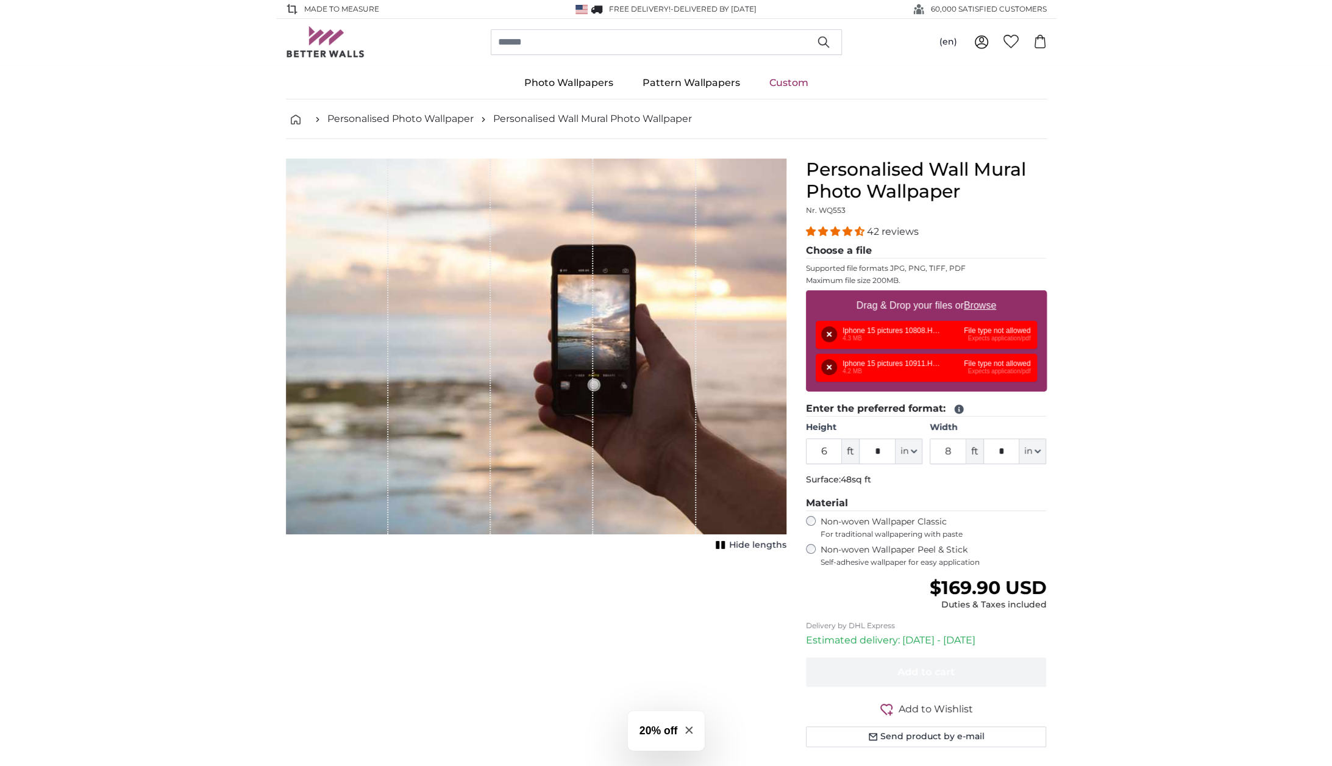
click at [979, 307] on u "Browse" at bounding box center [980, 305] width 32 height 10
click at [979, 294] on input "Drag & Drop your files or Browse" at bounding box center [926, 292] width 241 height 4
type input "**********"
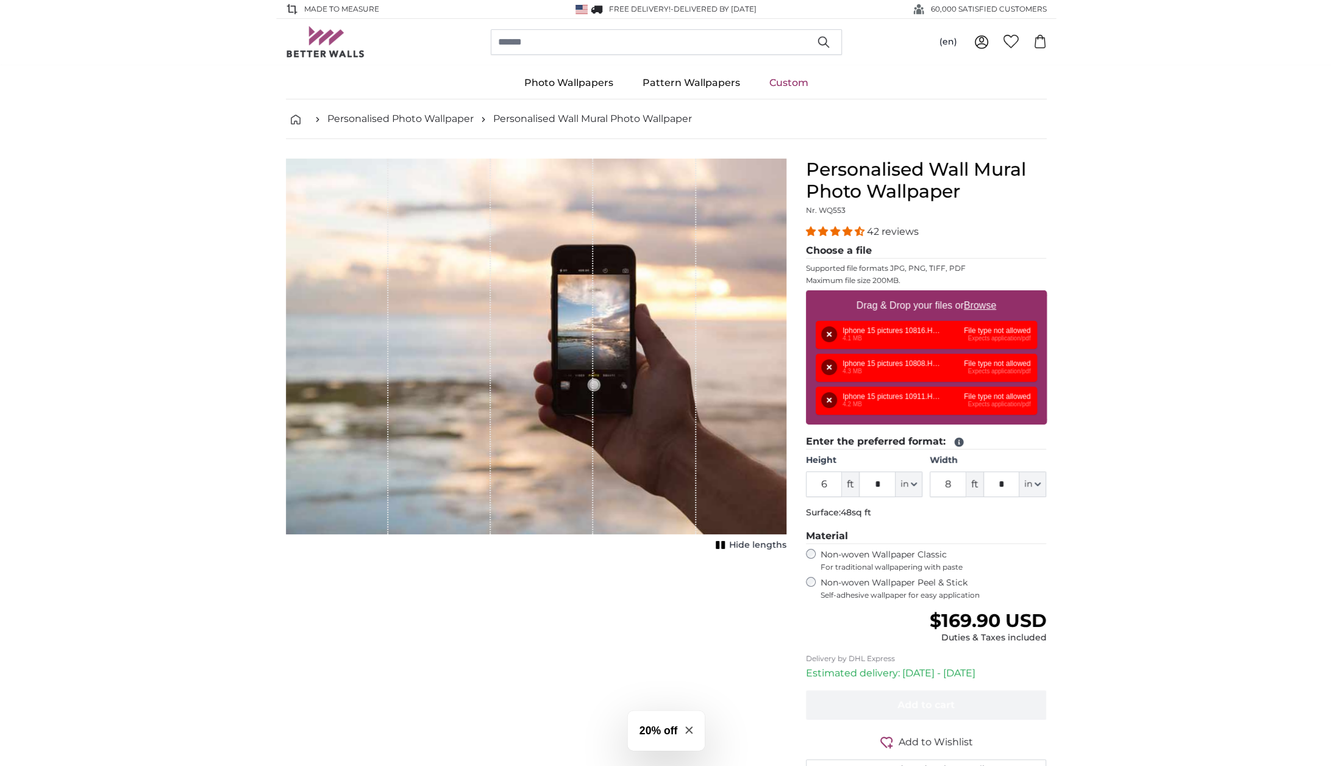
click at [980, 310] on u "Browse" at bounding box center [980, 305] width 32 height 10
click at [980, 294] on input "Drag & Drop your files or Browse" at bounding box center [926, 292] width 241 height 4
type input "**********"
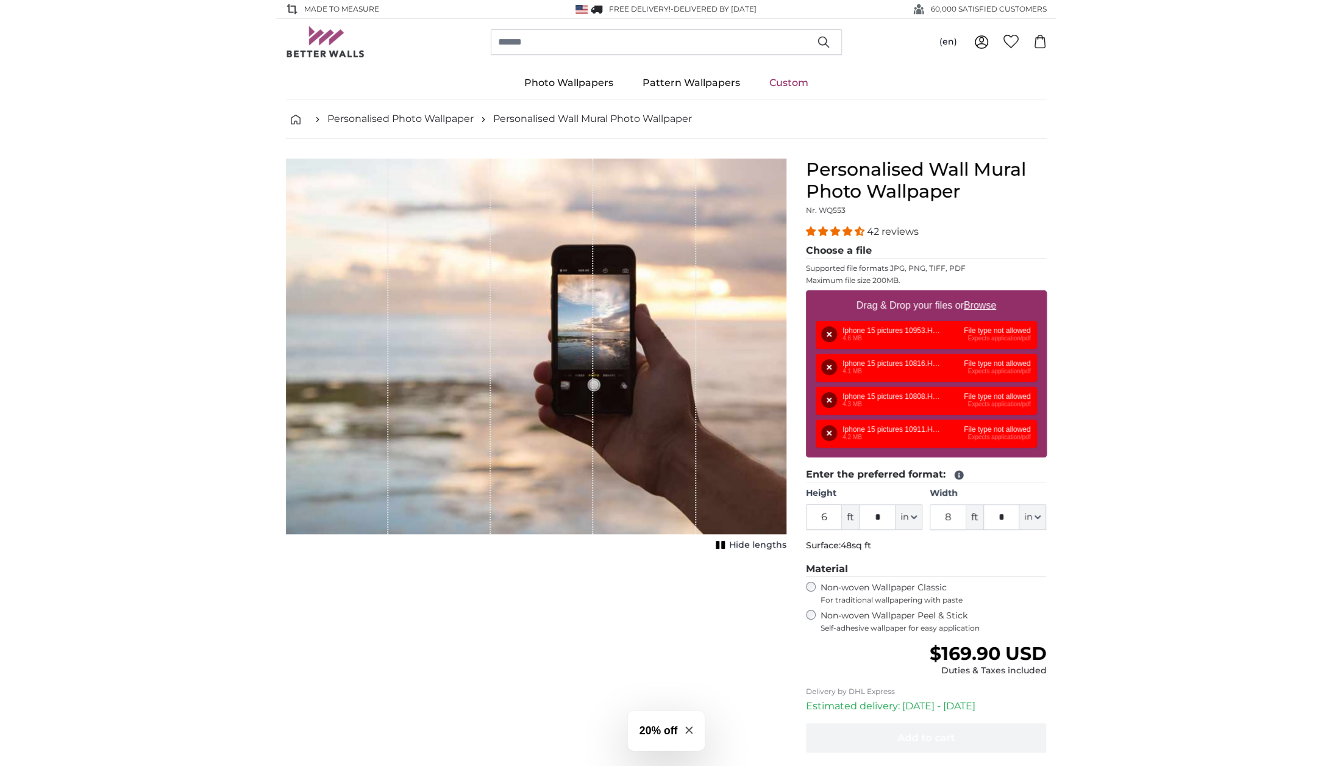
click at [975, 307] on u "Browse" at bounding box center [980, 305] width 32 height 10
click at [975, 294] on input "Drag & Drop your files or Browse" at bounding box center [926, 292] width 241 height 4
type input "**********"
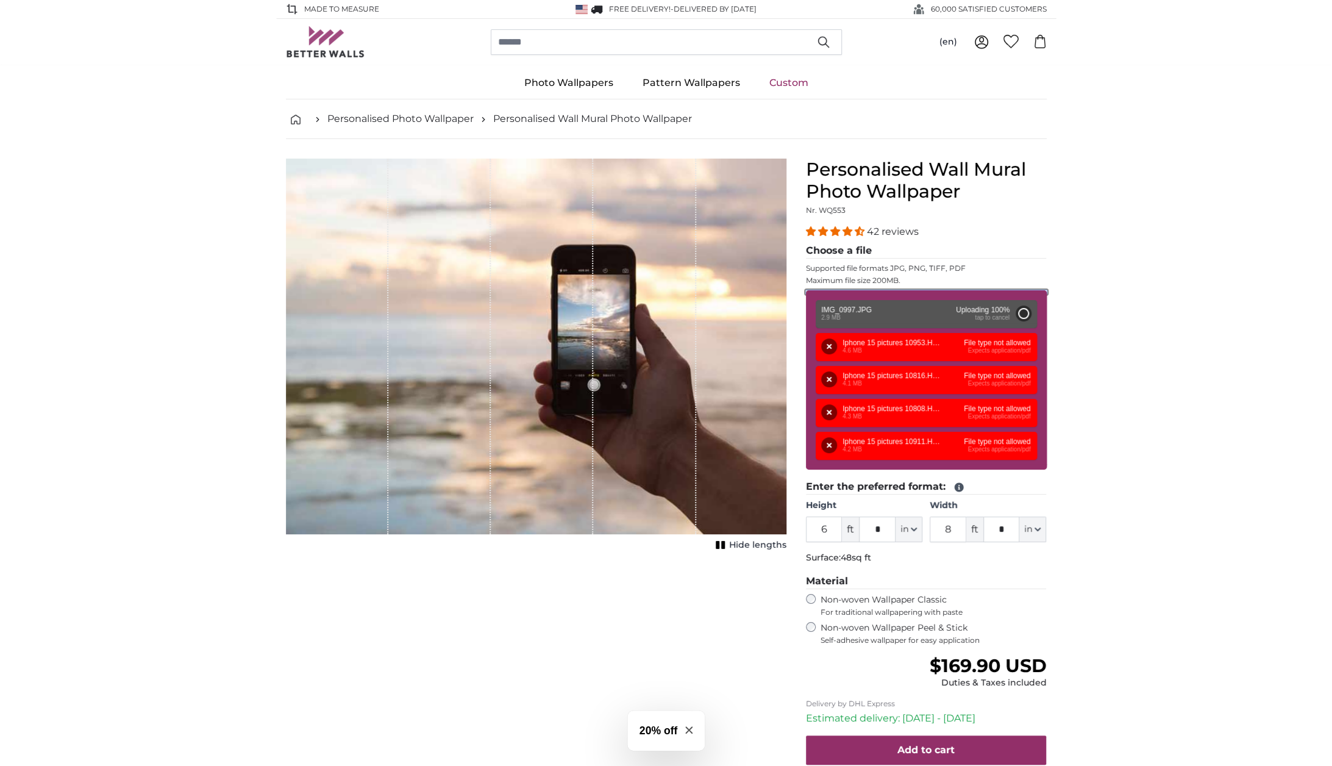
type input "9"
